Goal: Information Seeking & Learning: Learn about a topic

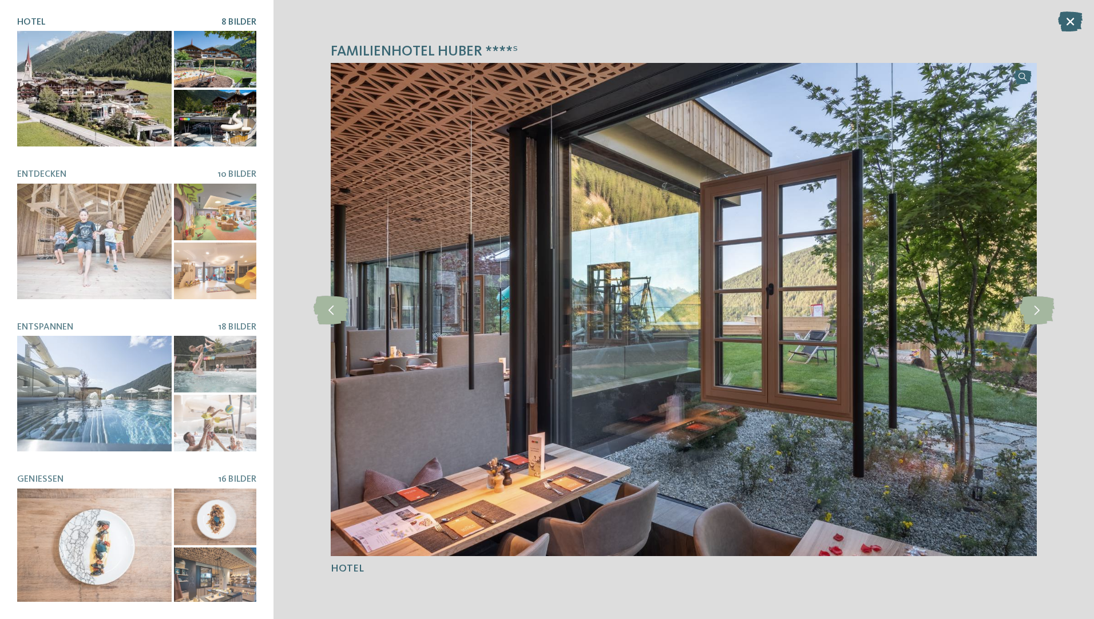
click at [122, 112] on div at bounding box center [94, 89] width 155 height 116
click at [902, 306] on icon at bounding box center [1037, 309] width 35 height 29
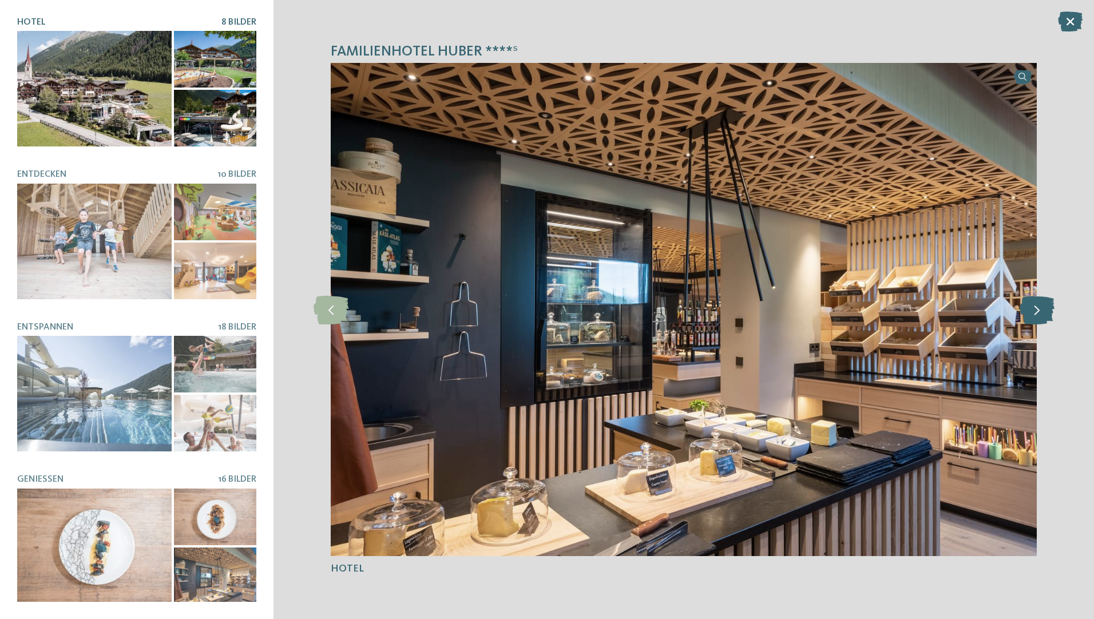
click at [902, 304] on icon at bounding box center [1037, 309] width 35 height 29
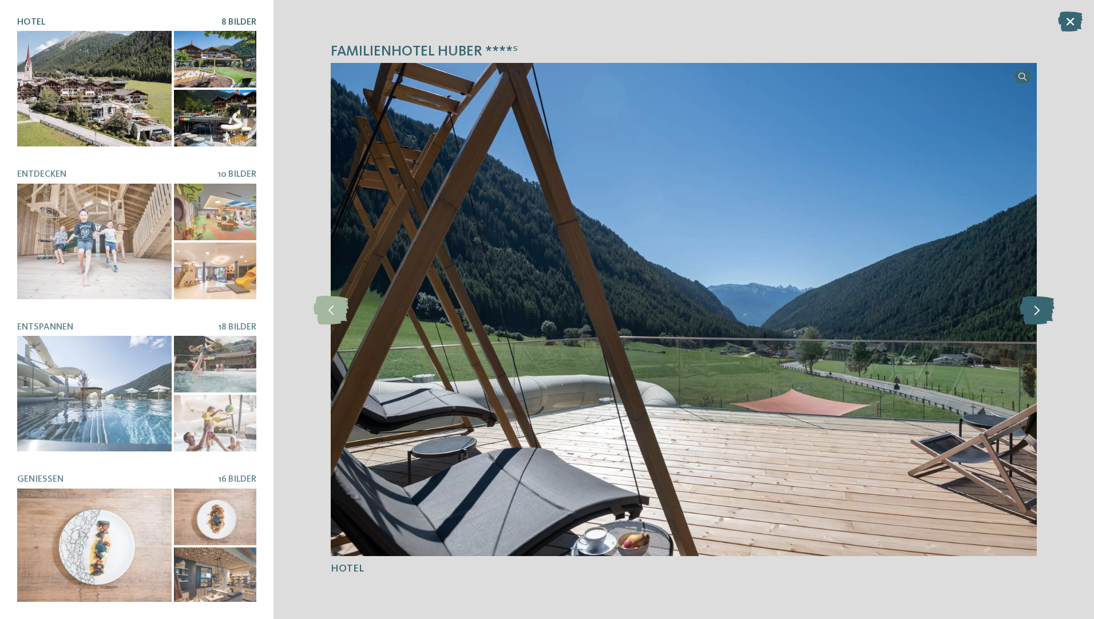
click at [902, 306] on icon at bounding box center [1037, 309] width 35 height 29
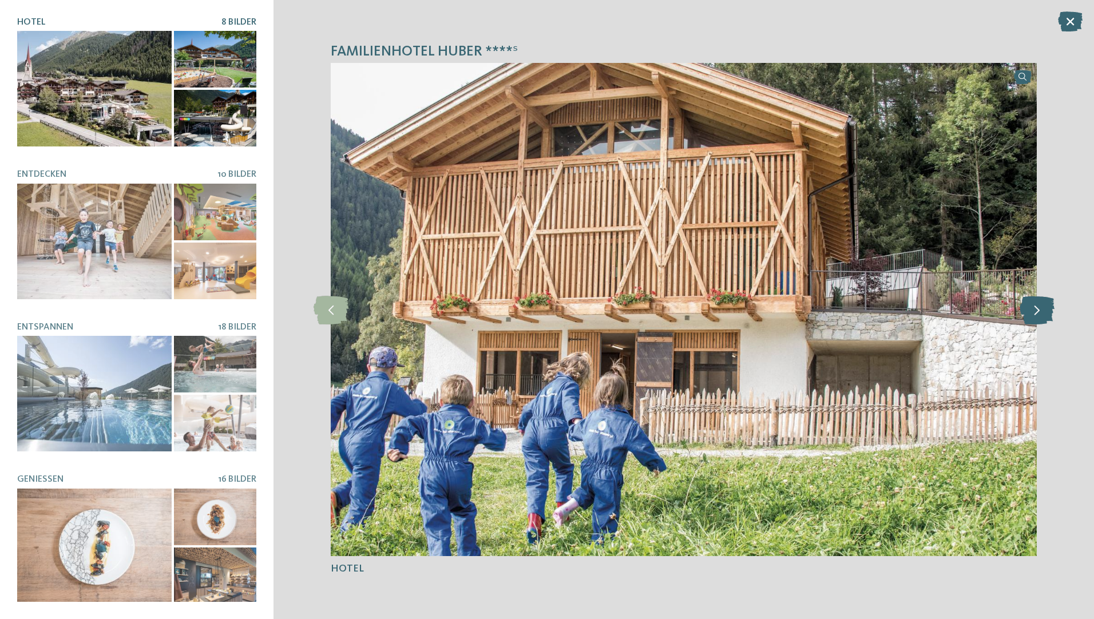
click at [902, 306] on icon at bounding box center [1037, 309] width 35 height 29
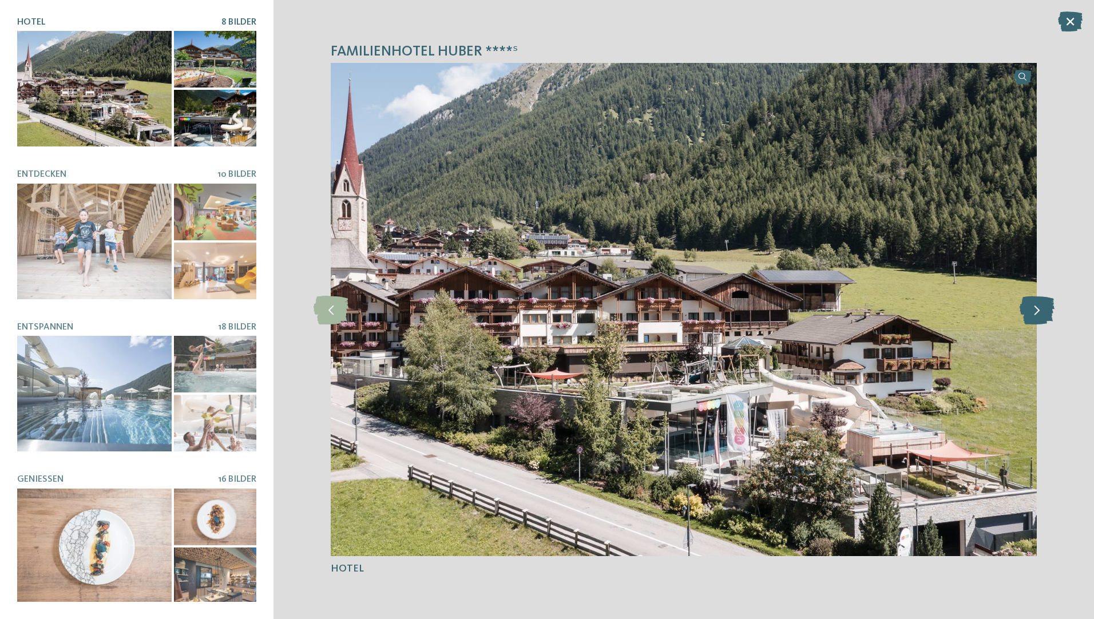
click at [902, 306] on icon at bounding box center [1037, 309] width 35 height 29
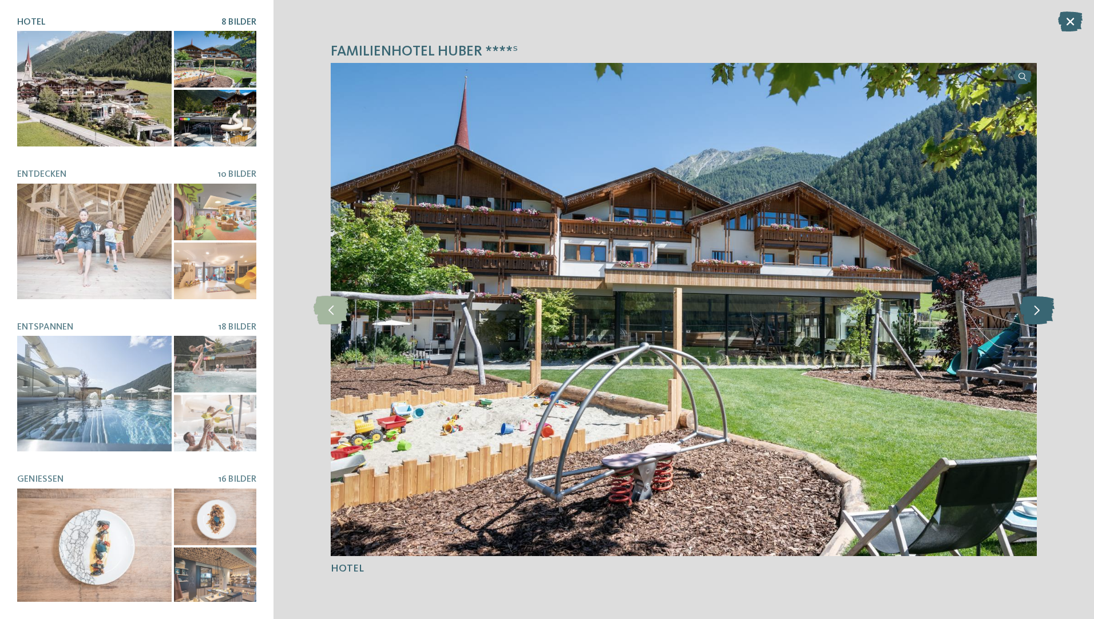
click at [902, 306] on icon at bounding box center [1037, 309] width 35 height 29
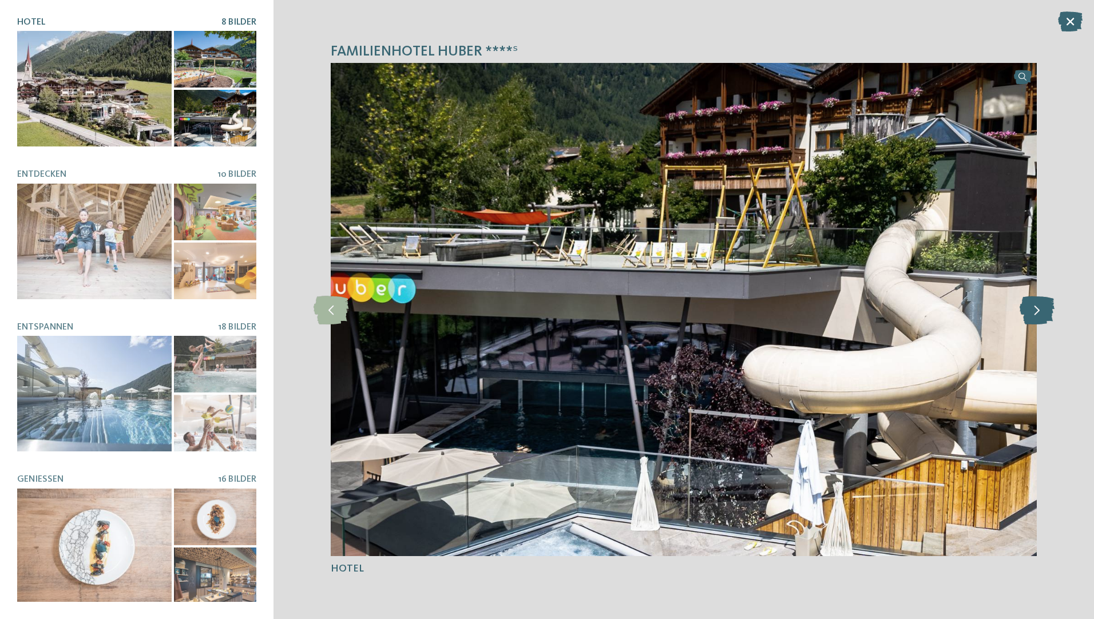
click at [902, 306] on icon at bounding box center [1037, 309] width 35 height 29
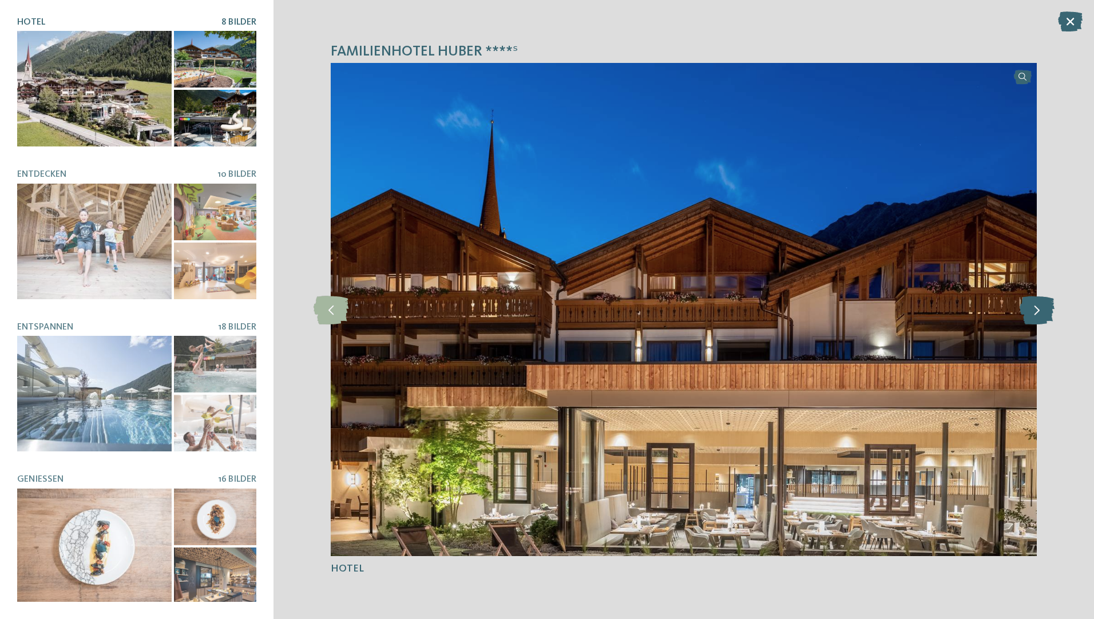
click at [902, 306] on icon at bounding box center [1037, 309] width 35 height 29
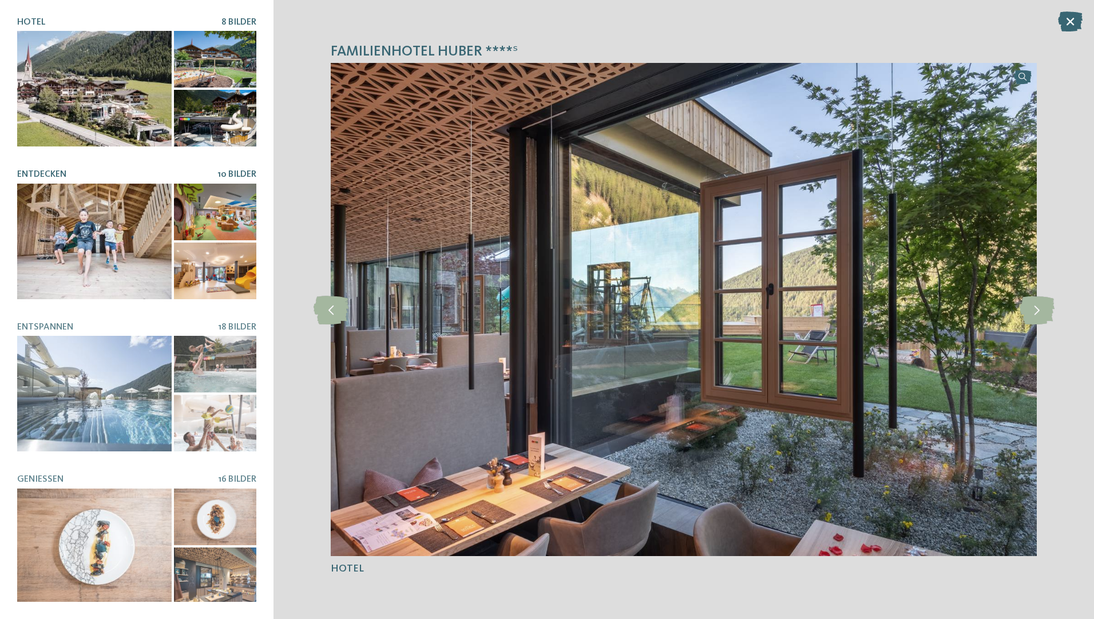
click at [44, 221] on div at bounding box center [94, 242] width 155 height 116
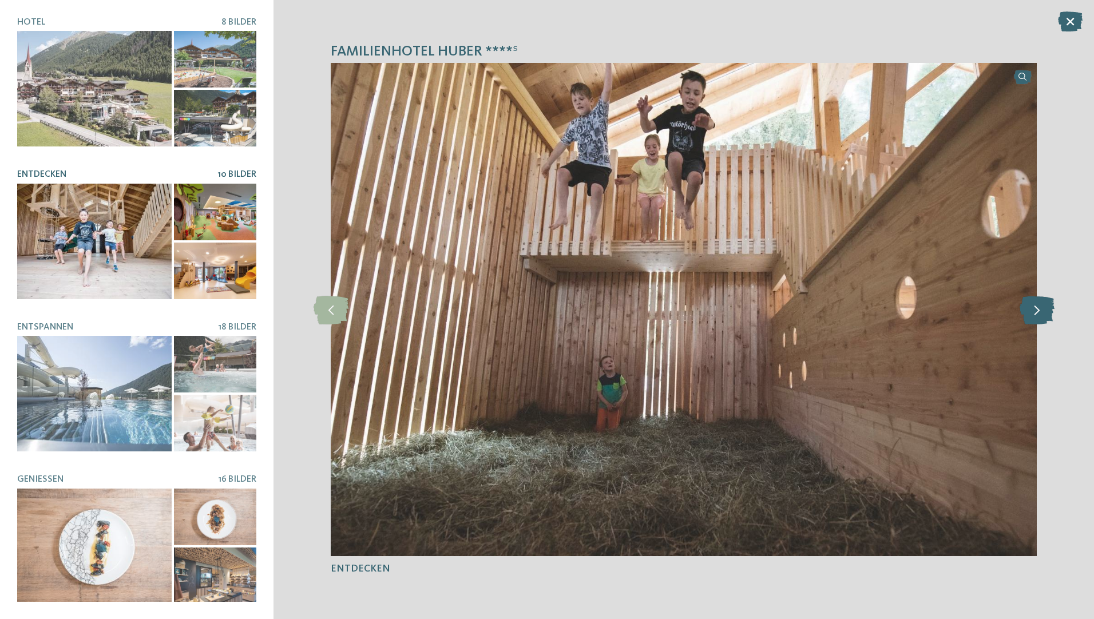
click at [902, 312] on icon at bounding box center [1037, 309] width 35 height 29
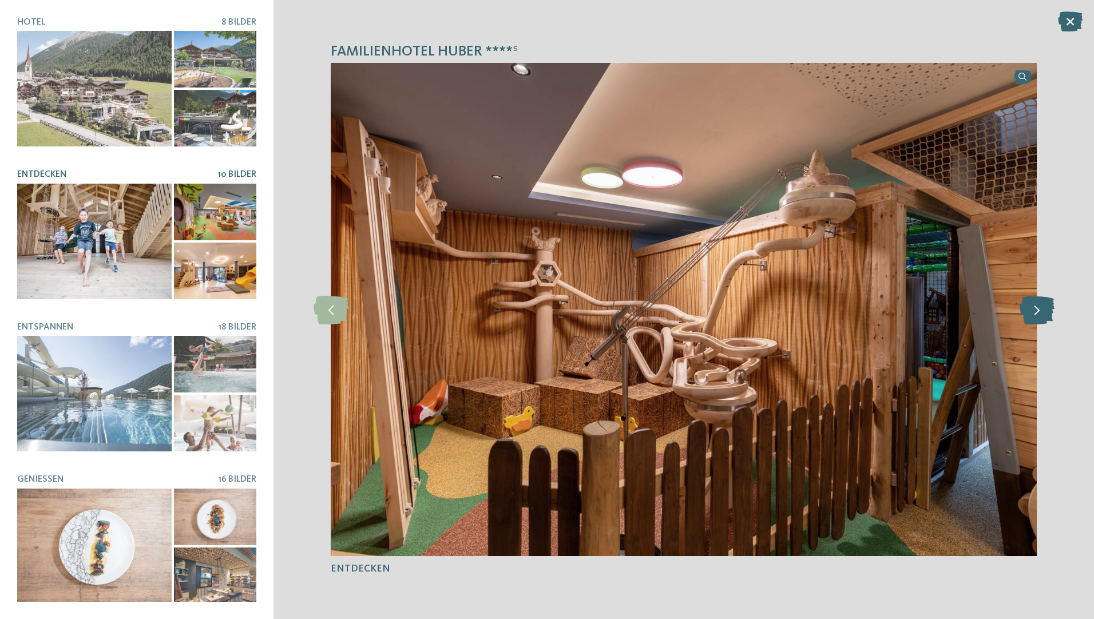
click at [902, 312] on icon at bounding box center [1037, 309] width 35 height 29
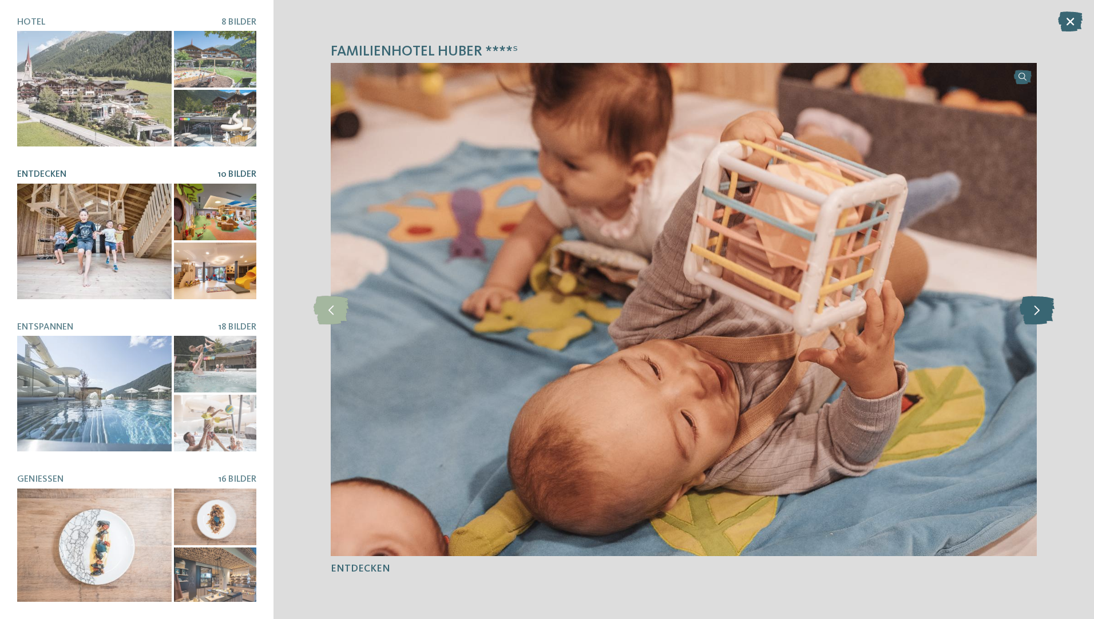
click at [902, 312] on icon at bounding box center [1037, 309] width 35 height 29
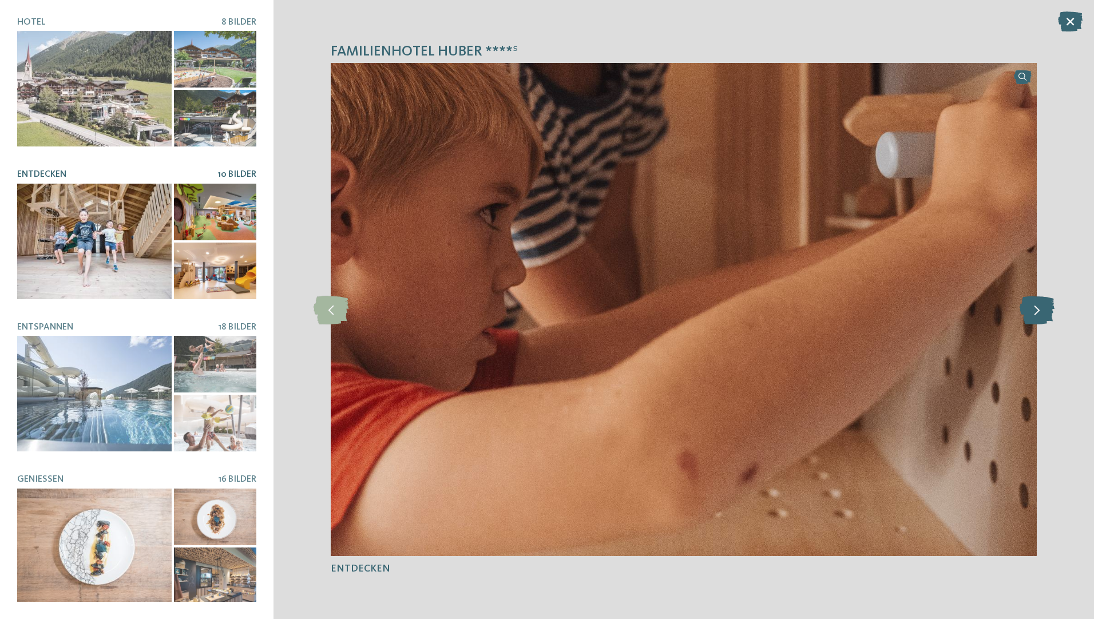
click at [902, 312] on icon at bounding box center [1037, 309] width 35 height 29
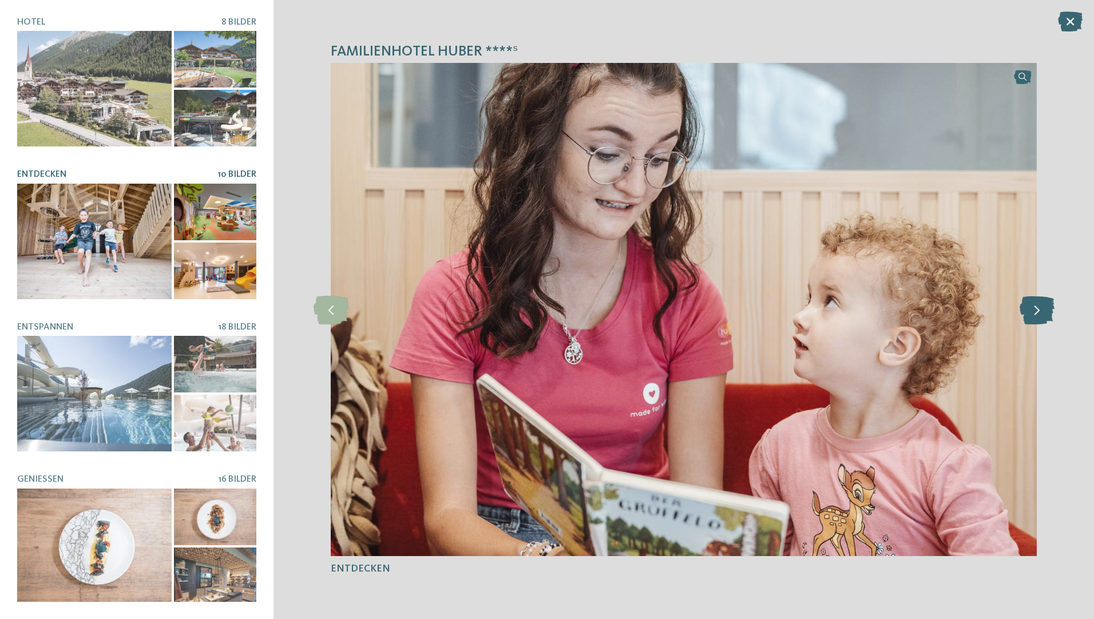
click at [902, 312] on icon at bounding box center [1037, 309] width 35 height 29
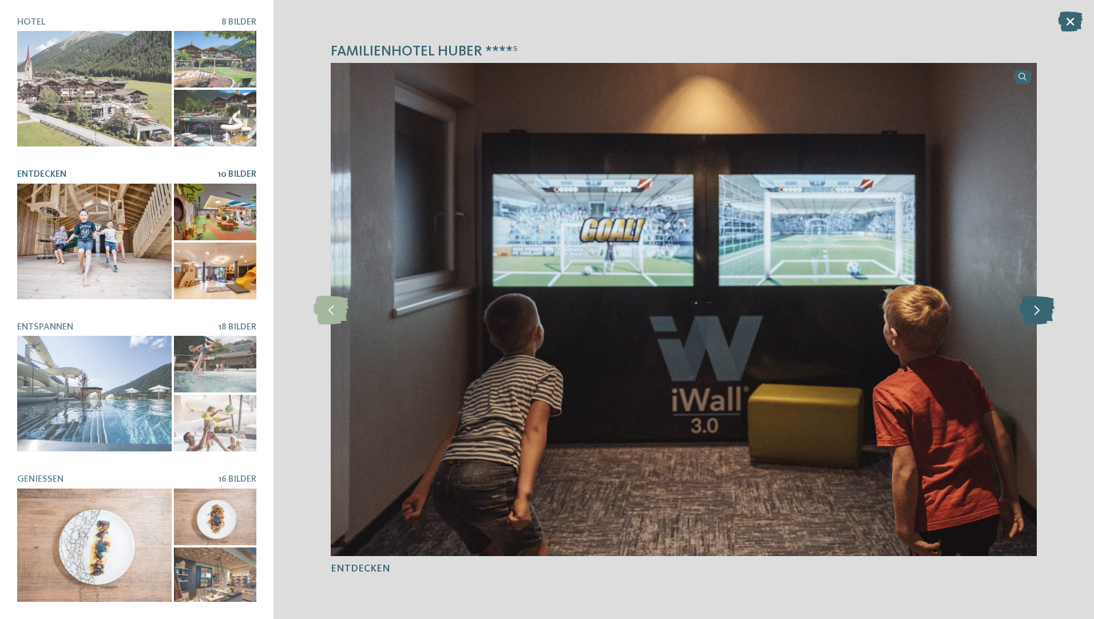
click at [902, 312] on icon at bounding box center [1037, 309] width 35 height 29
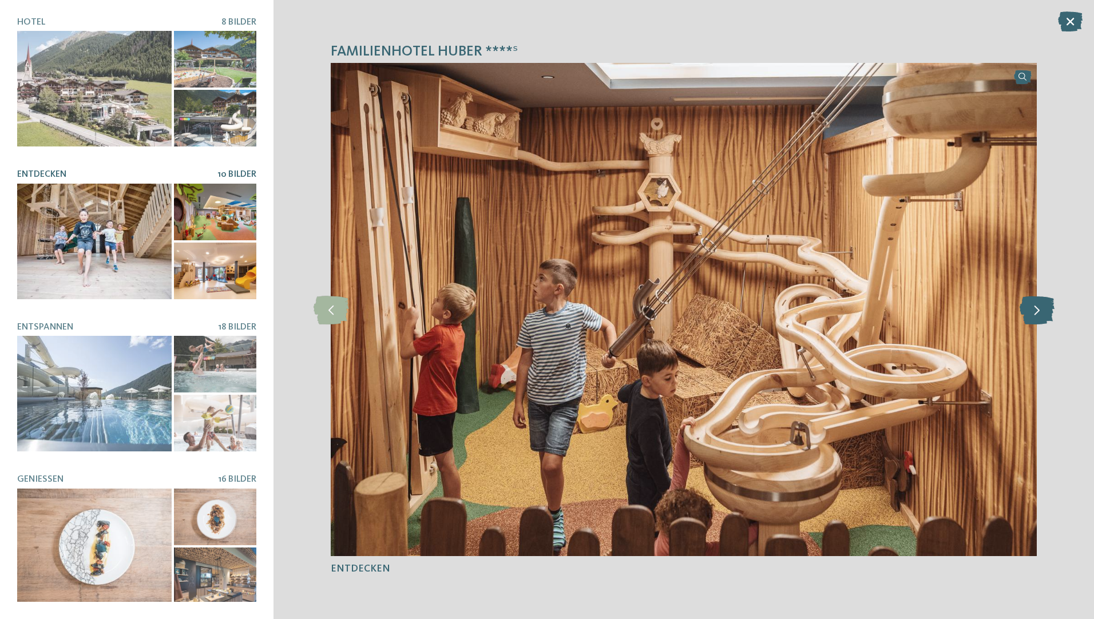
click at [902, 312] on icon at bounding box center [1037, 309] width 35 height 29
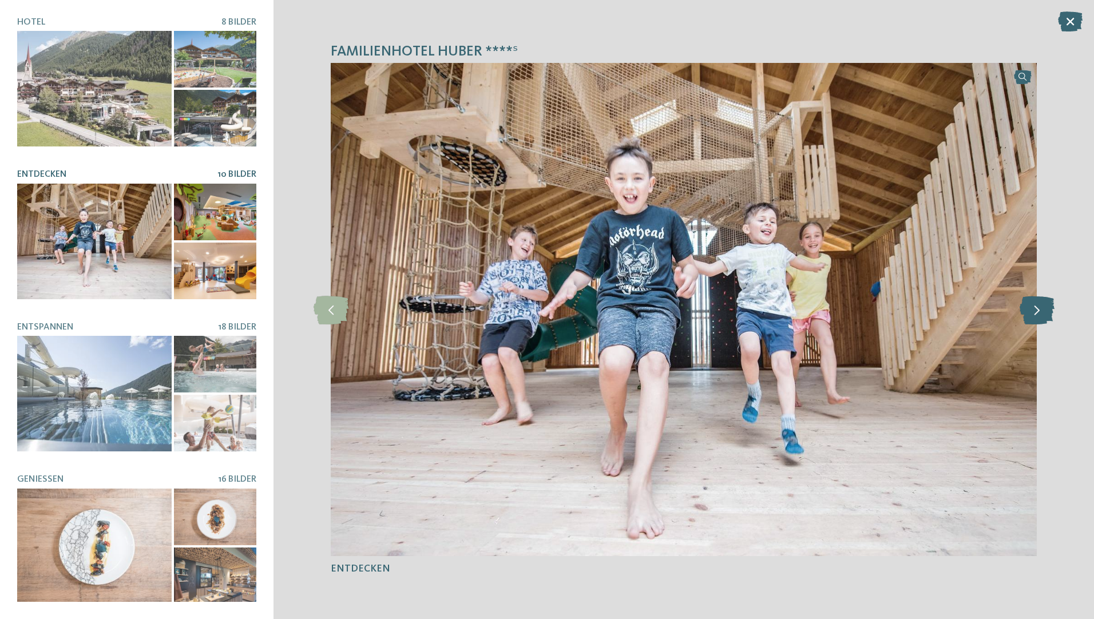
click at [902, 312] on icon at bounding box center [1037, 309] width 35 height 29
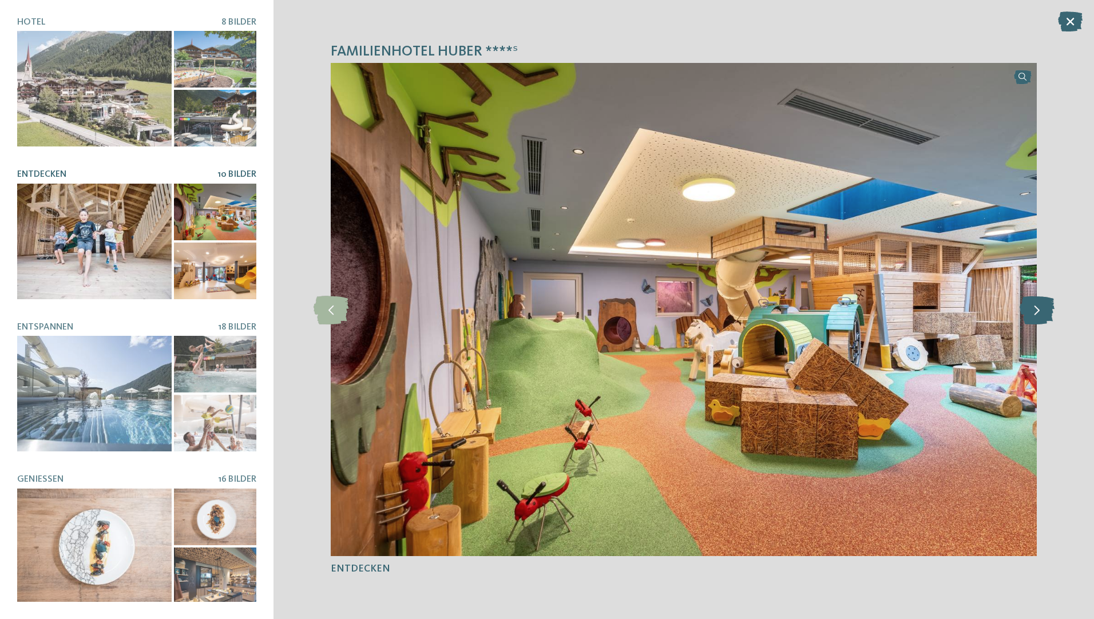
click at [902, 312] on icon at bounding box center [1037, 309] width 35 height 29
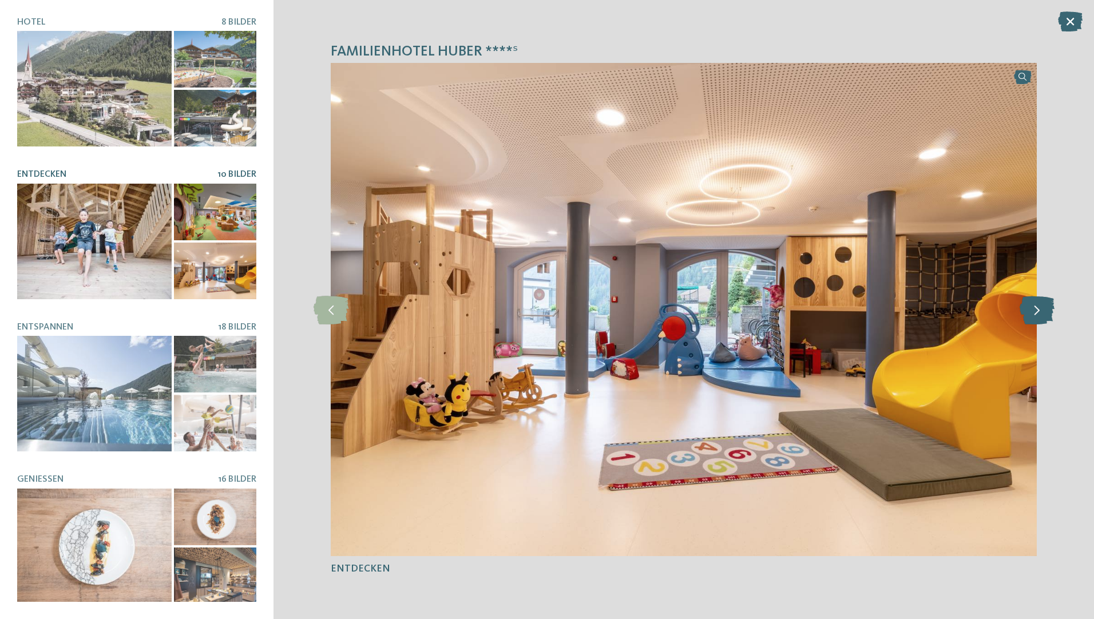
click at [902, 312] on icon at bounding box center [1037, 309] width 35 height 29
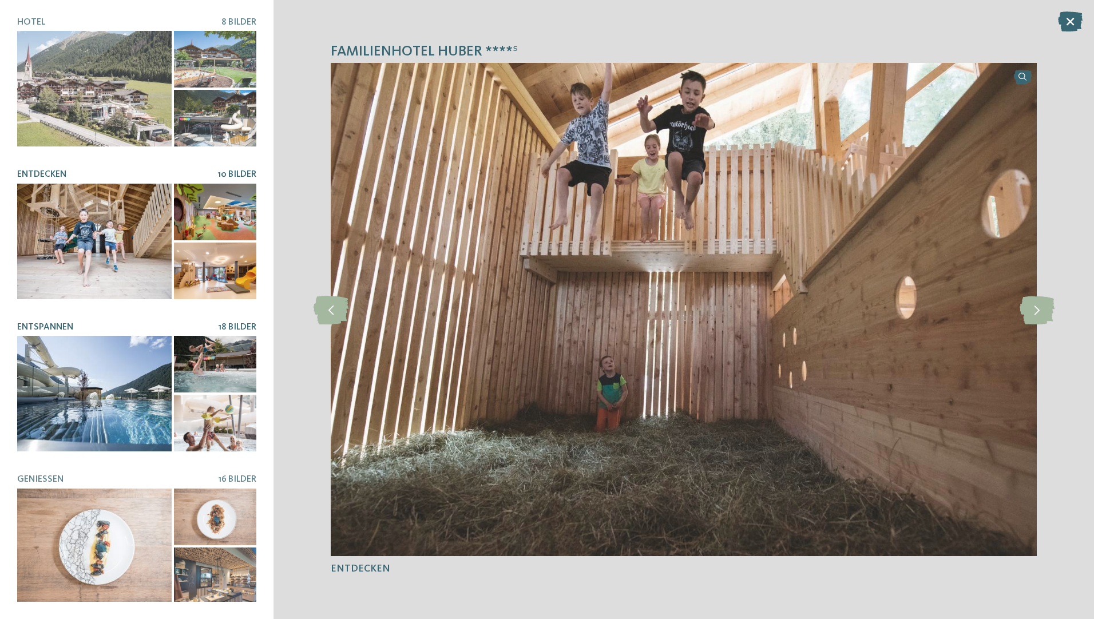
click at [117, 354] on div at bounding box center [94, 394] width 155 height 116
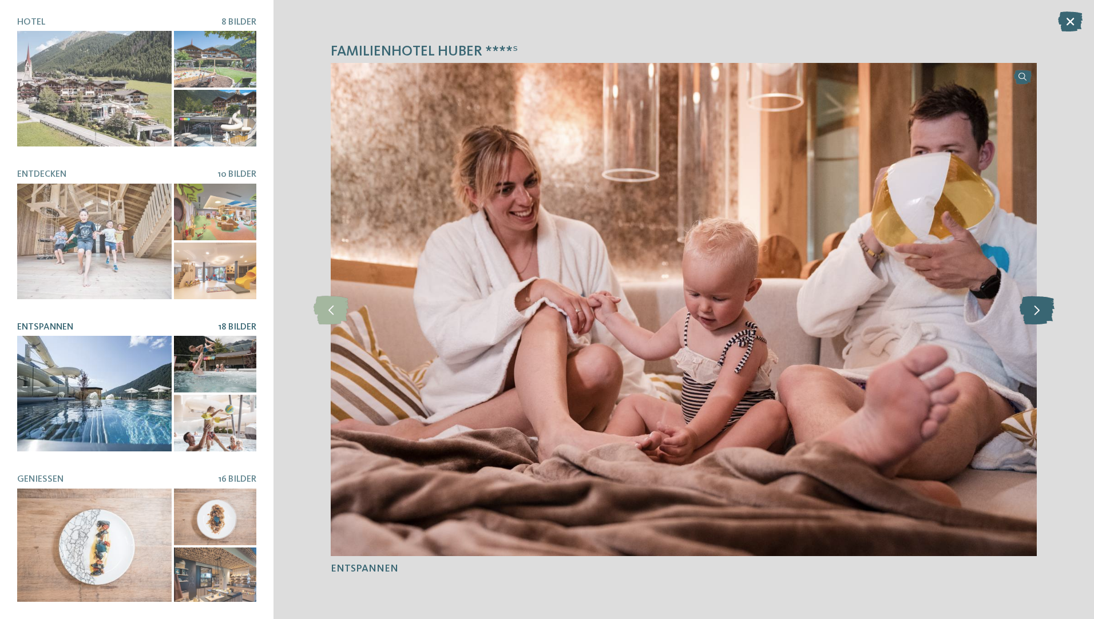
click at [902, 315] on icon at bounding box center [1037, 309] width 35 height 29
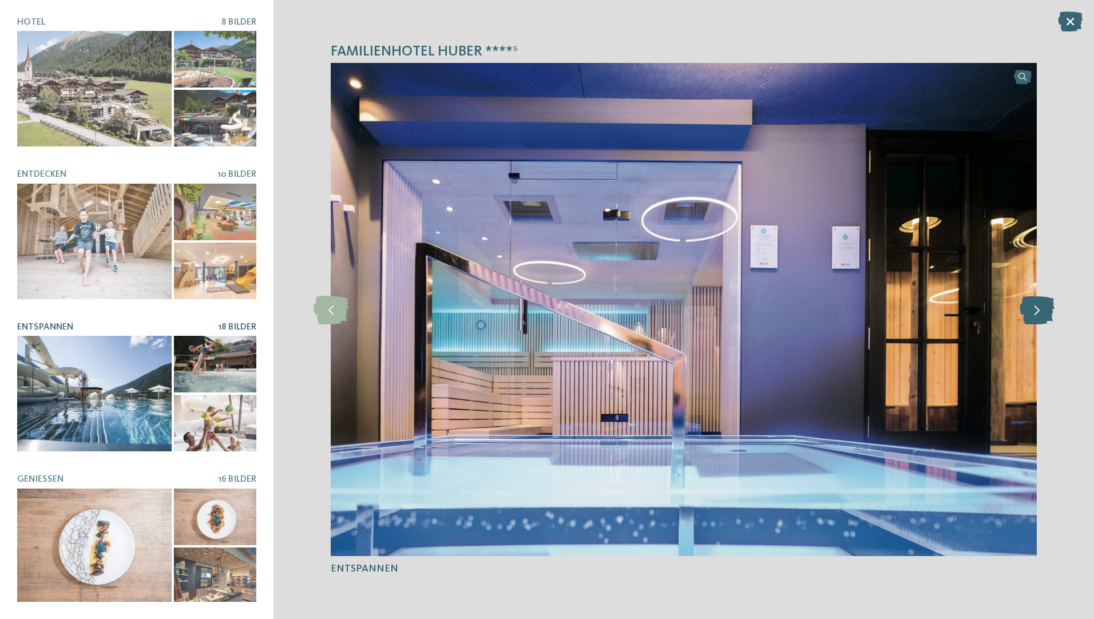
click at [902, 315] on icon at bounding box center [1037, 309] width 35 height 29
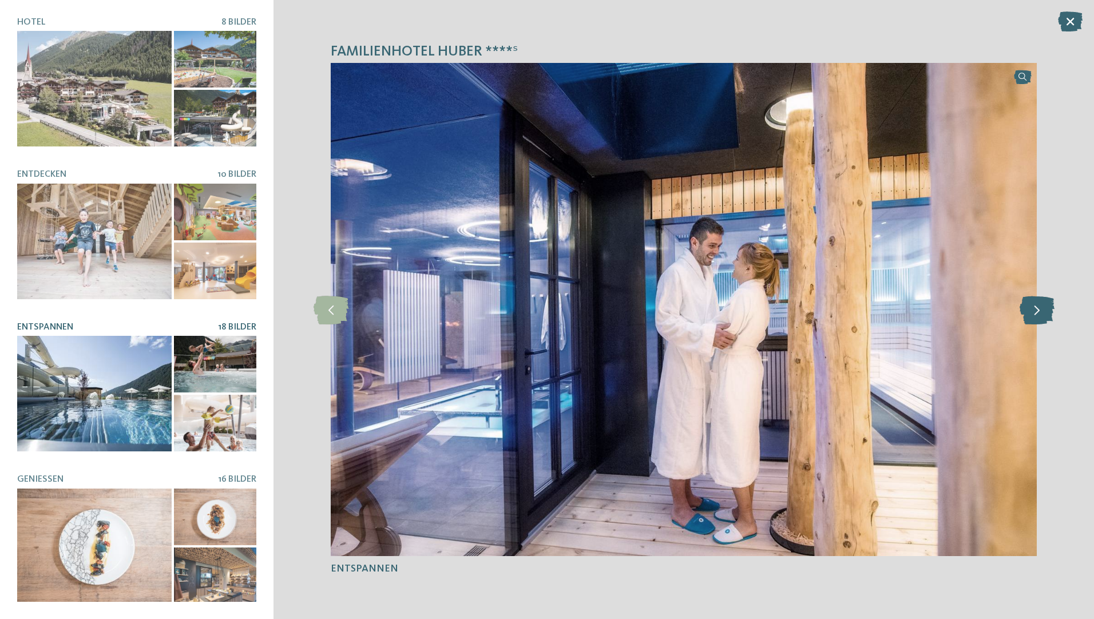
click at [902, 315] on icon at bounding box center [1037, 309] width 35 height 29
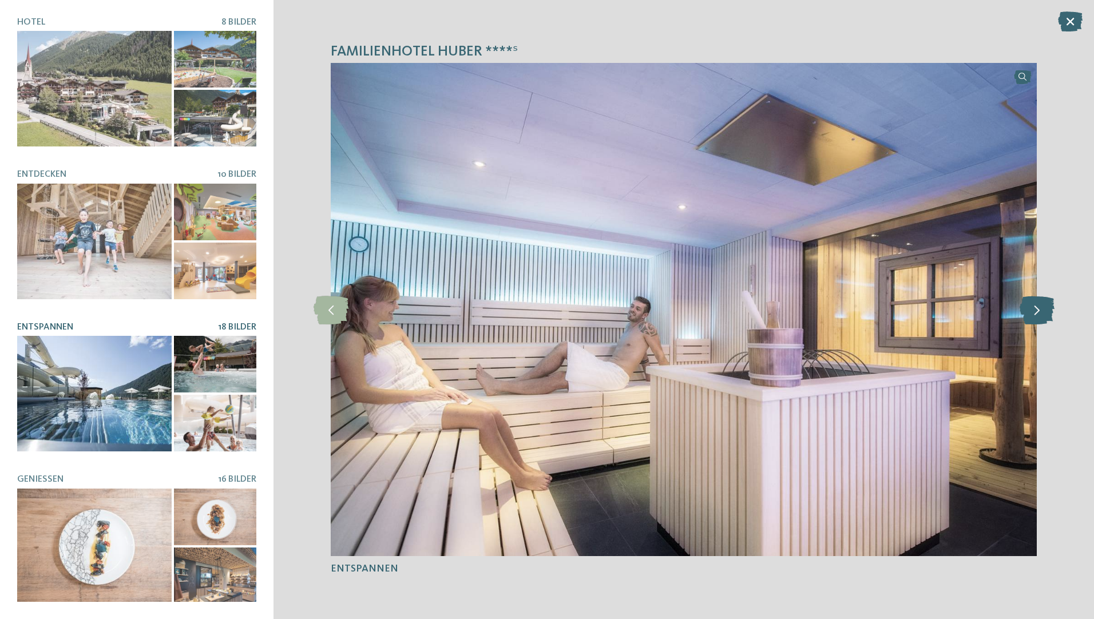
click at [902, 315] on icon at bounding box center [1037, 309] width 35 height 29
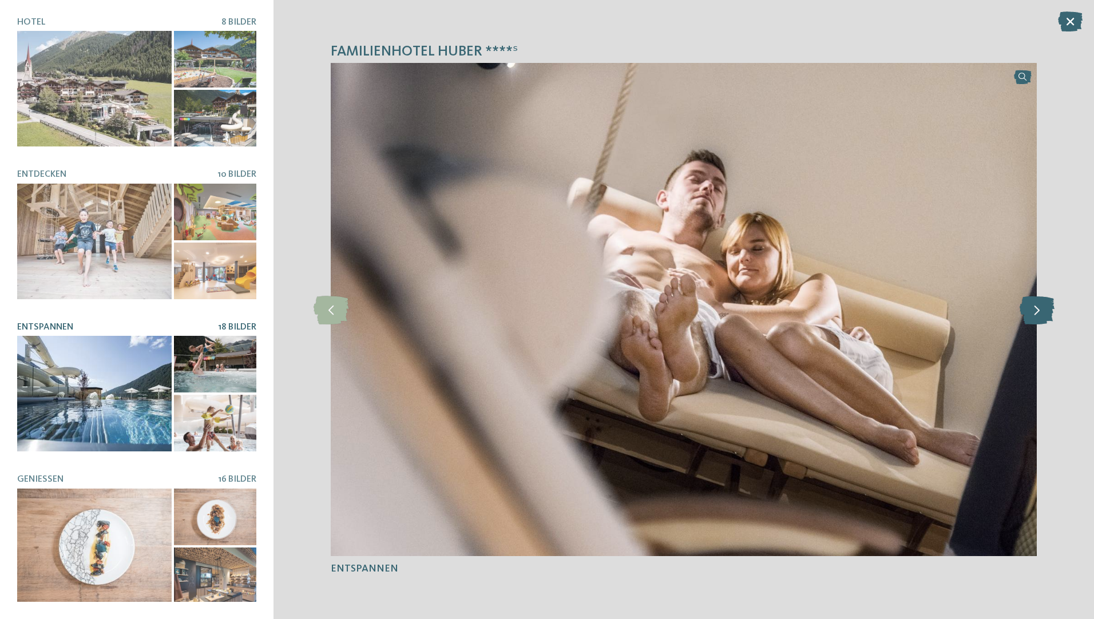
click at [902, 315] on icon at bounding box center [1037, 309] width 35 height 29
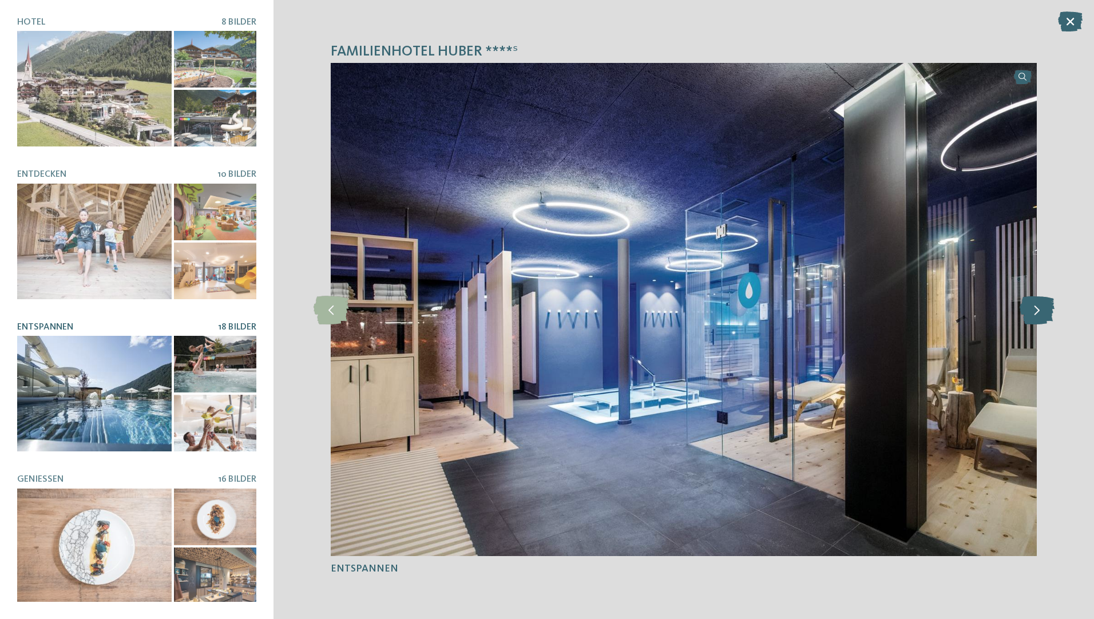
click at [902, 315] on icon at bounding box center [1037, 309] width 35 height 29
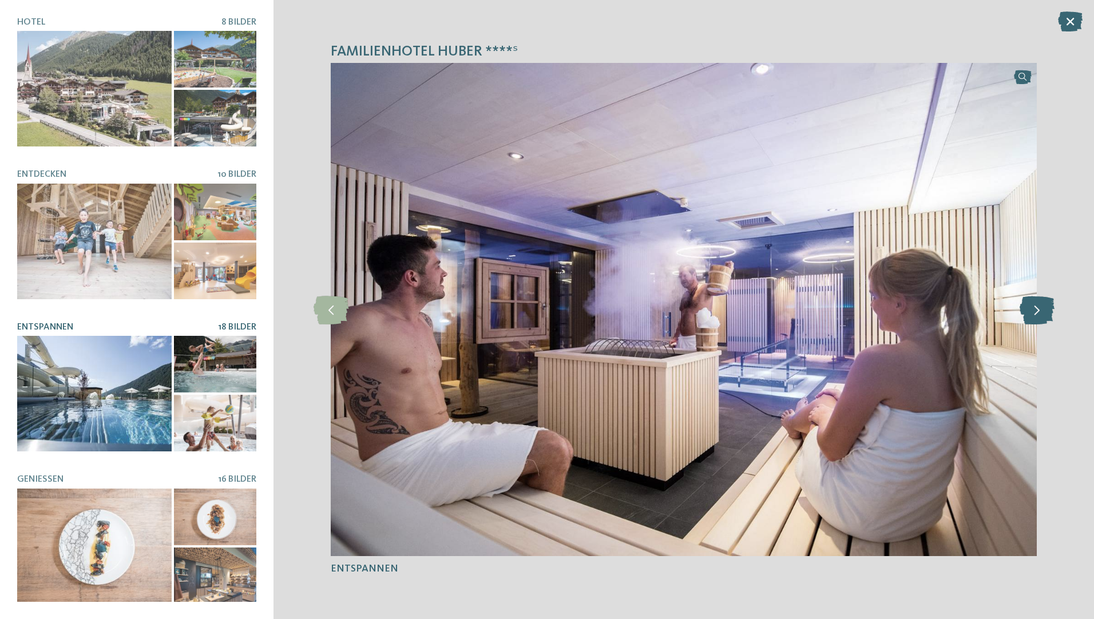
click at [902, 315] on icon at bounding box center [1037, 309] width 35 height 29
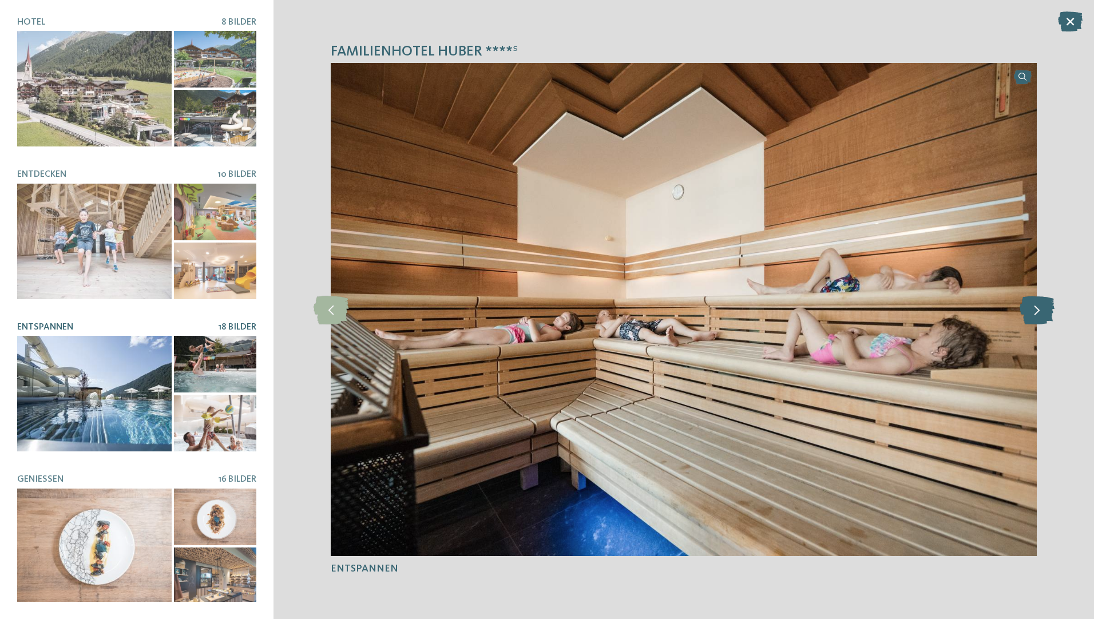
click at [902, 315] on icon at bounding box center [1037, 309] width 35 height 29
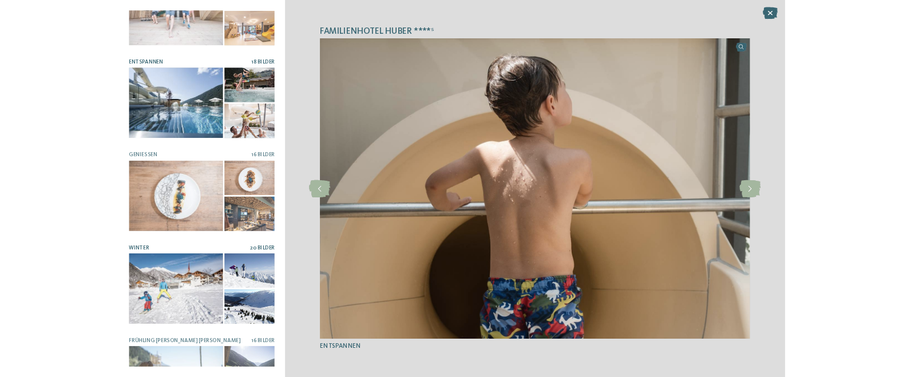
scroll to position [229, 0]
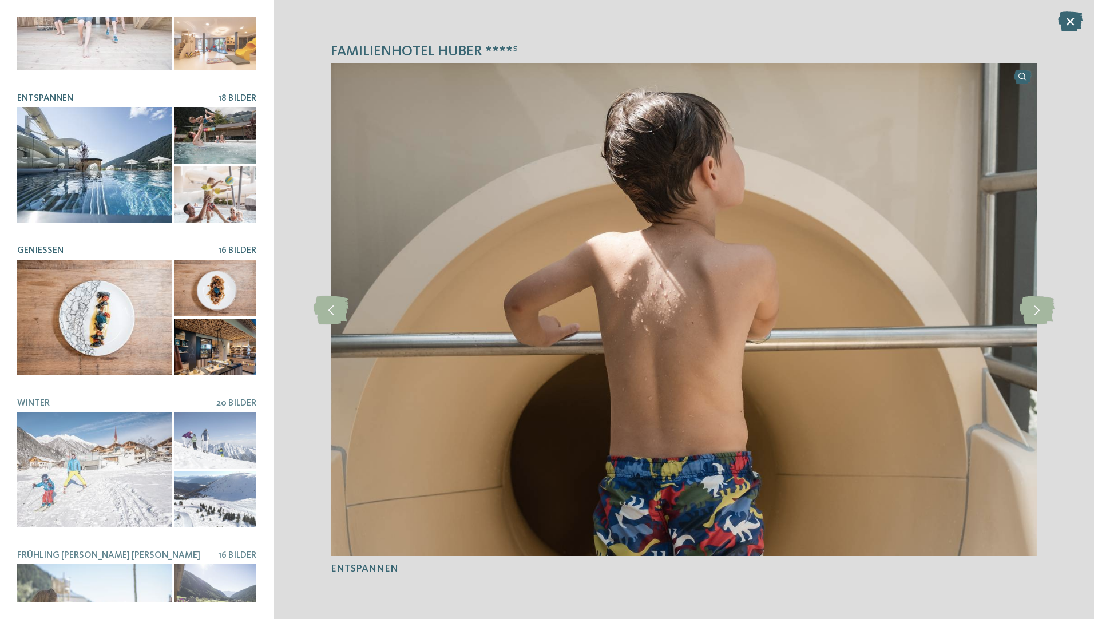
click at [227, 350] on div at bounding box center [215, 347] width 82 height 57
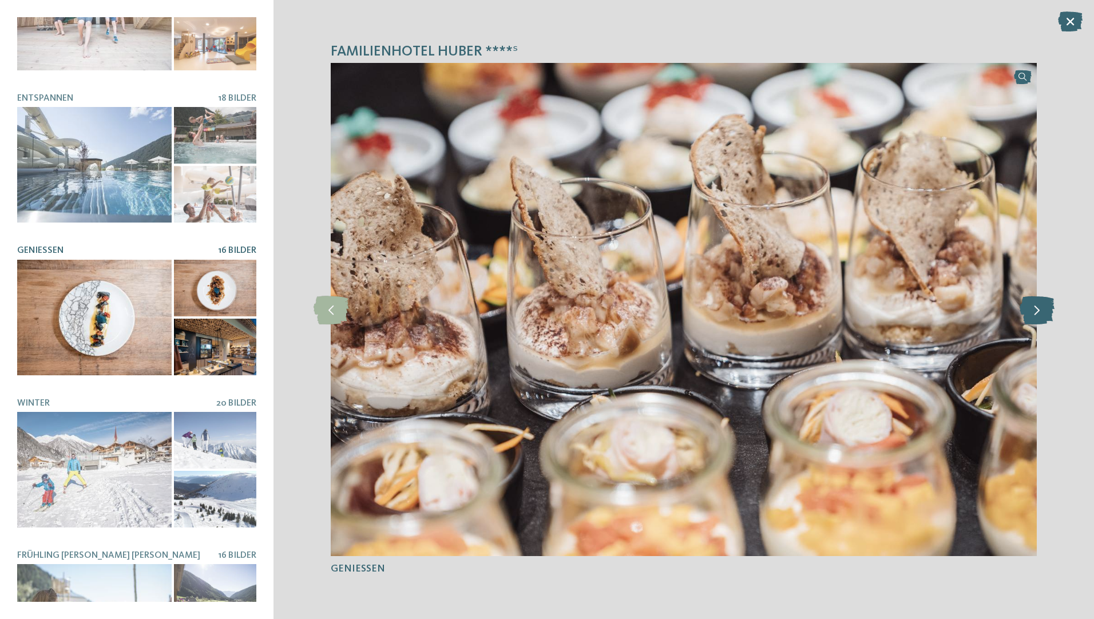
click at [902, 305] on icon at bounding box center [1037, 309] width 35 height 29
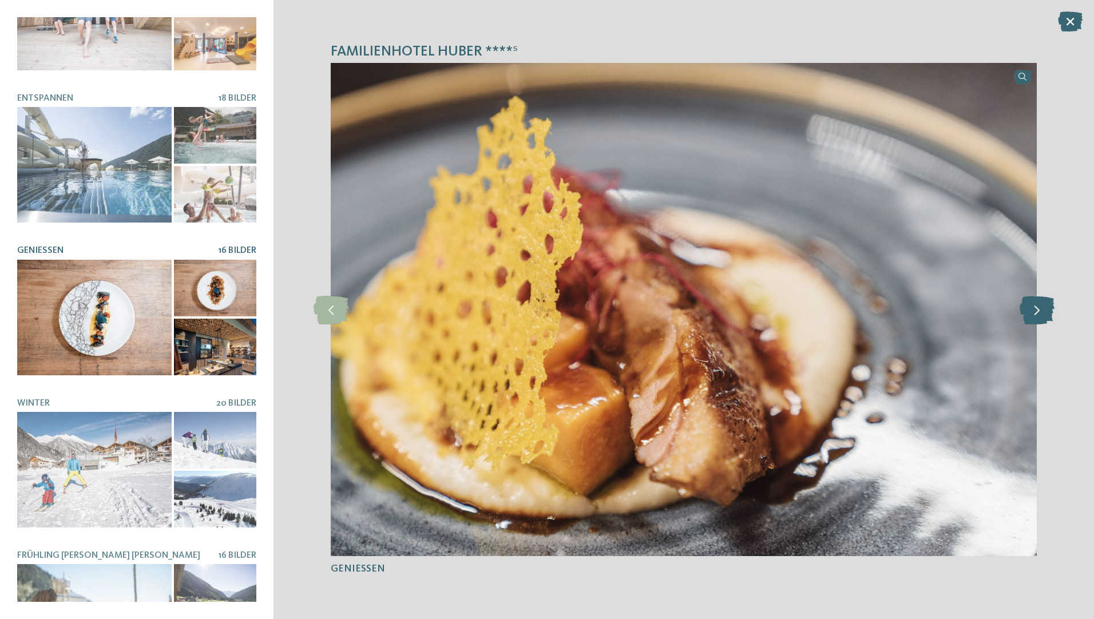
click at [902, 305] on icon at bounding box center [1037, 309] width 35 height 29
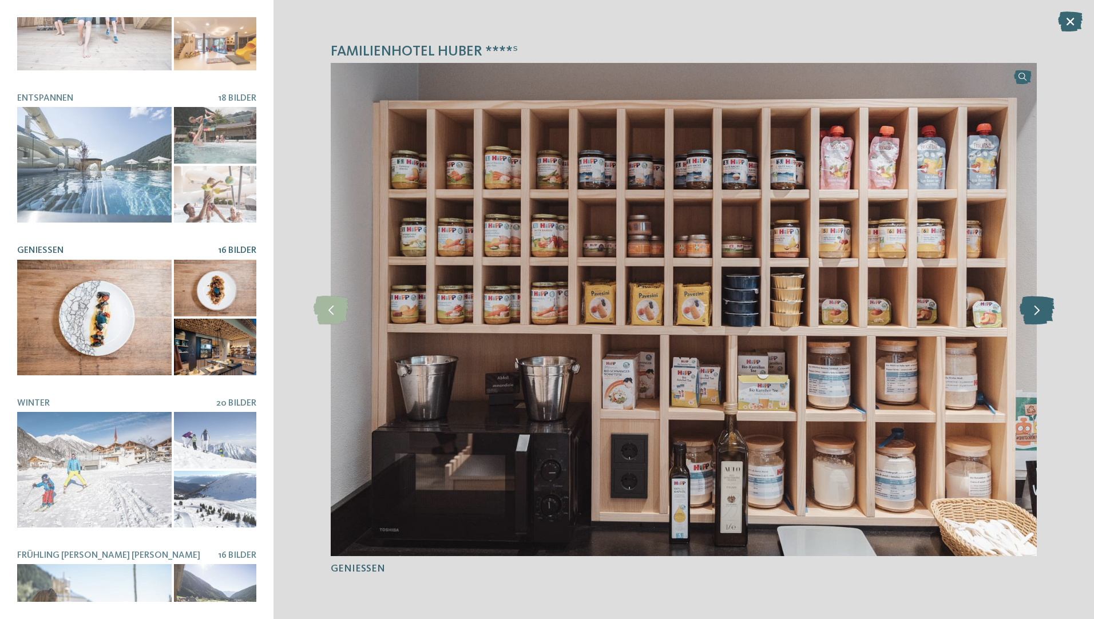
click at [902, 304] on icon at bounding box center [1037, 309] width 35 height 29
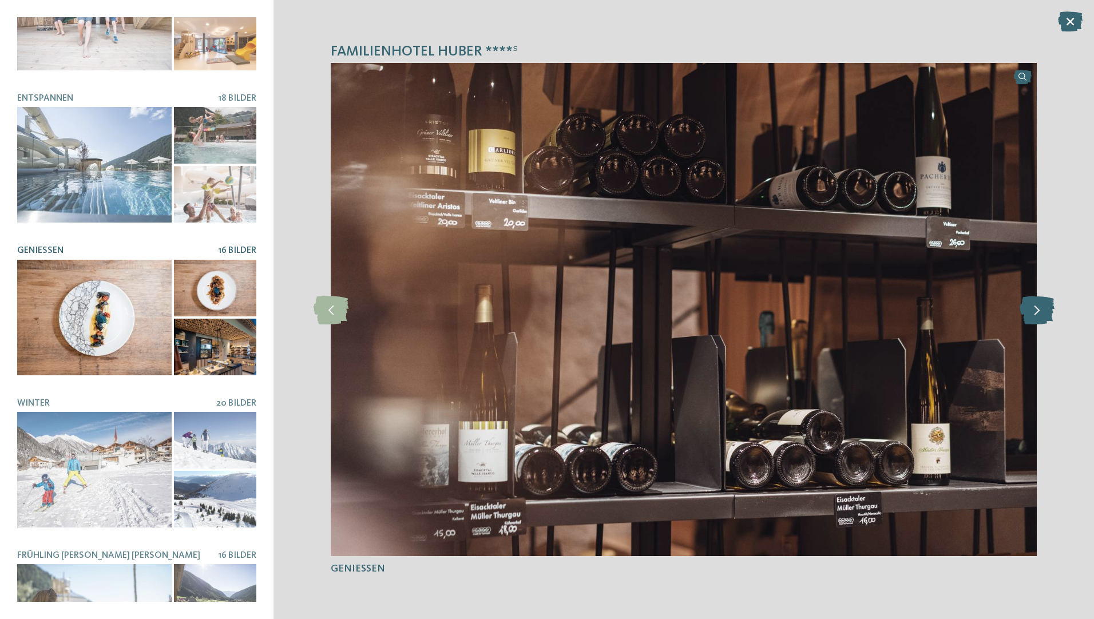
click at [902, 304] on icon at bounding box center [1037, 309] width 35 height 29
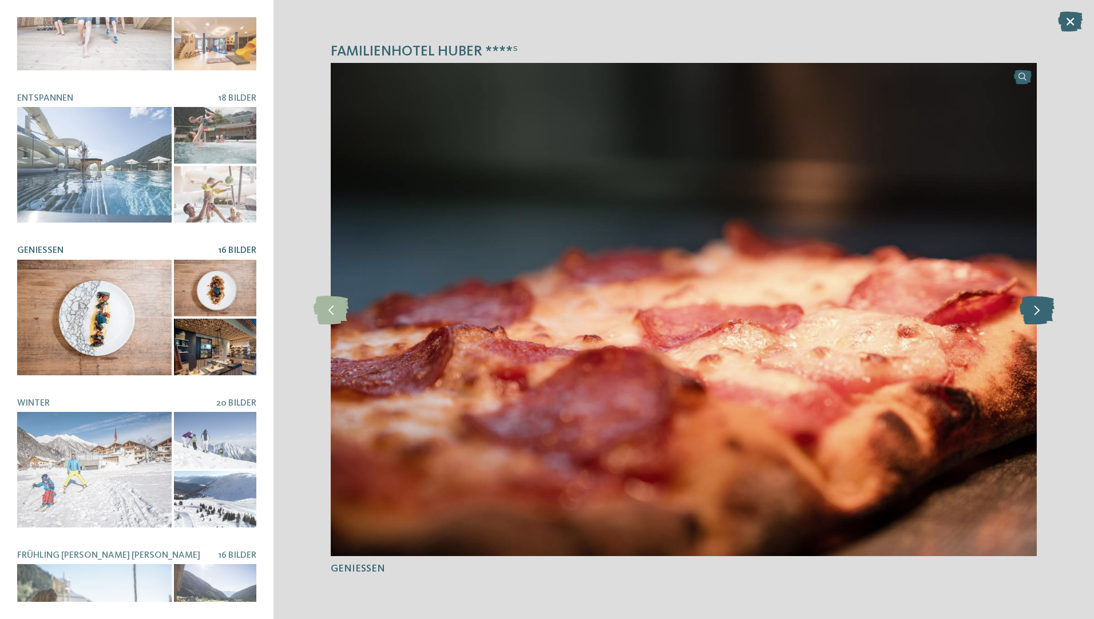
click at [902, 304] on icon at bounding box center [1037, 309] width 35 height 29
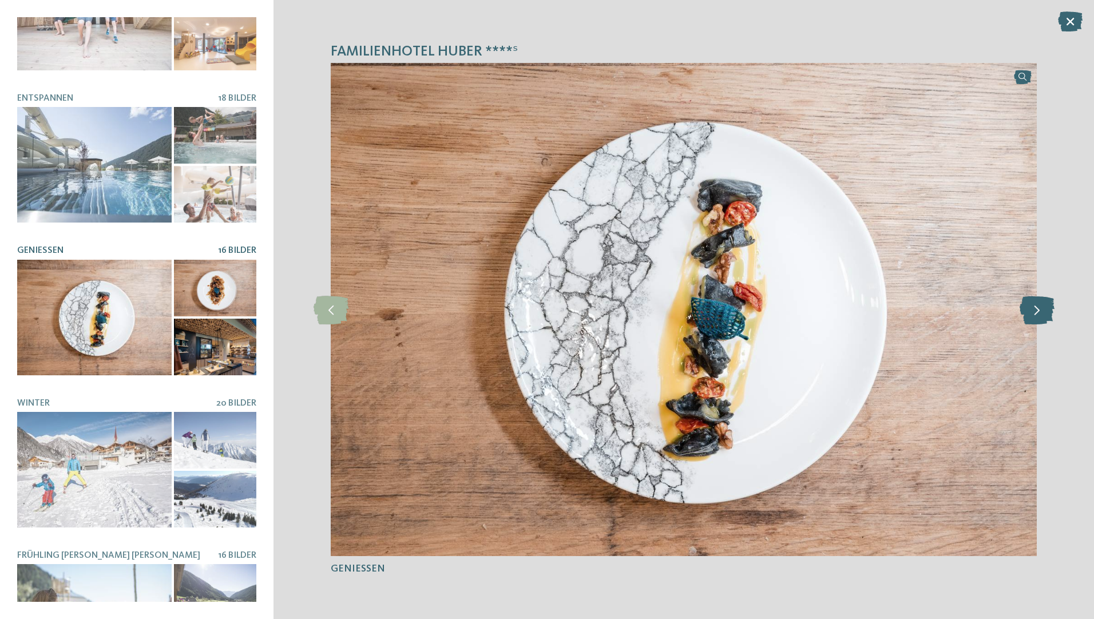
click at [902, 304] on icon at bounding box center [1037, 309] width 35 height 29
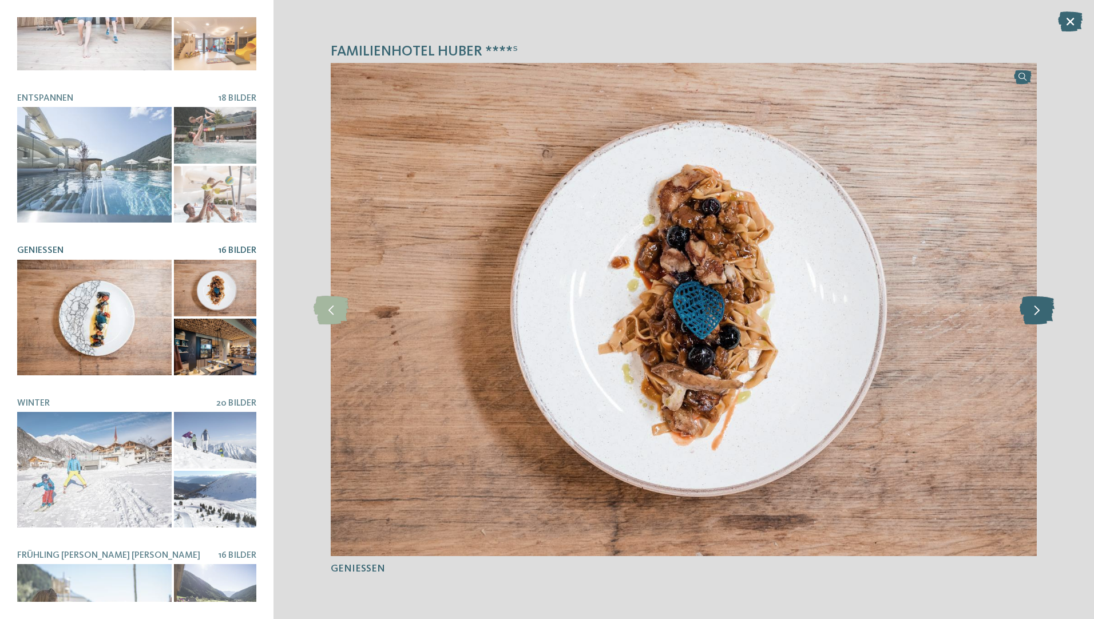
click at [902, 304] on icon at bounding box center [1037, 309] width 35 height 29
